Goal: Transaction & Acquisition: Purchase product/service

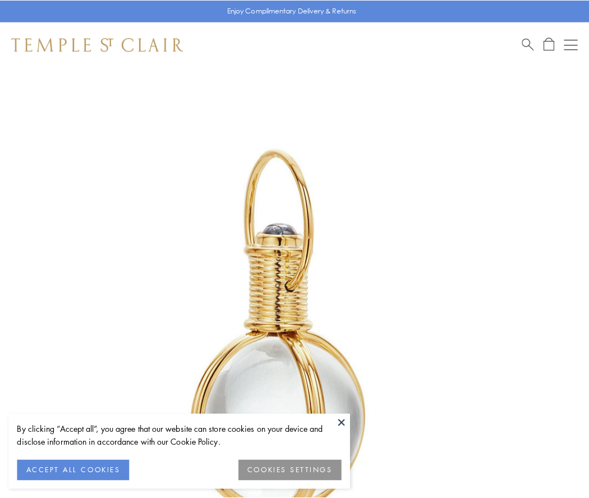
scroll to position [293, 0]
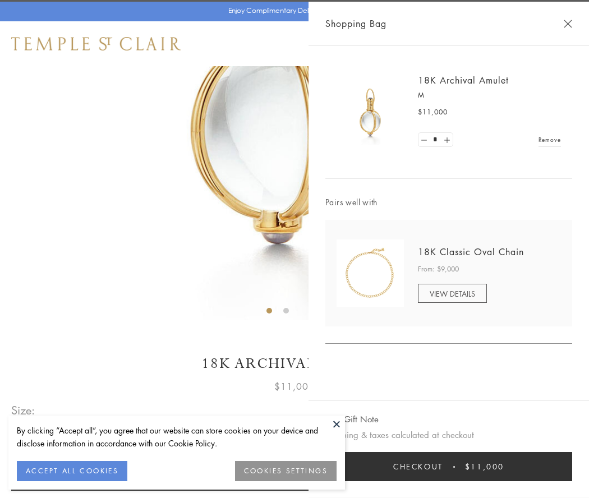
click at [449, 467] on button "Checkout $11,000" at bounding box center [448, 466] width 247 height 29
